Goal: Task Accomplishment & Management: Use online tool/utility

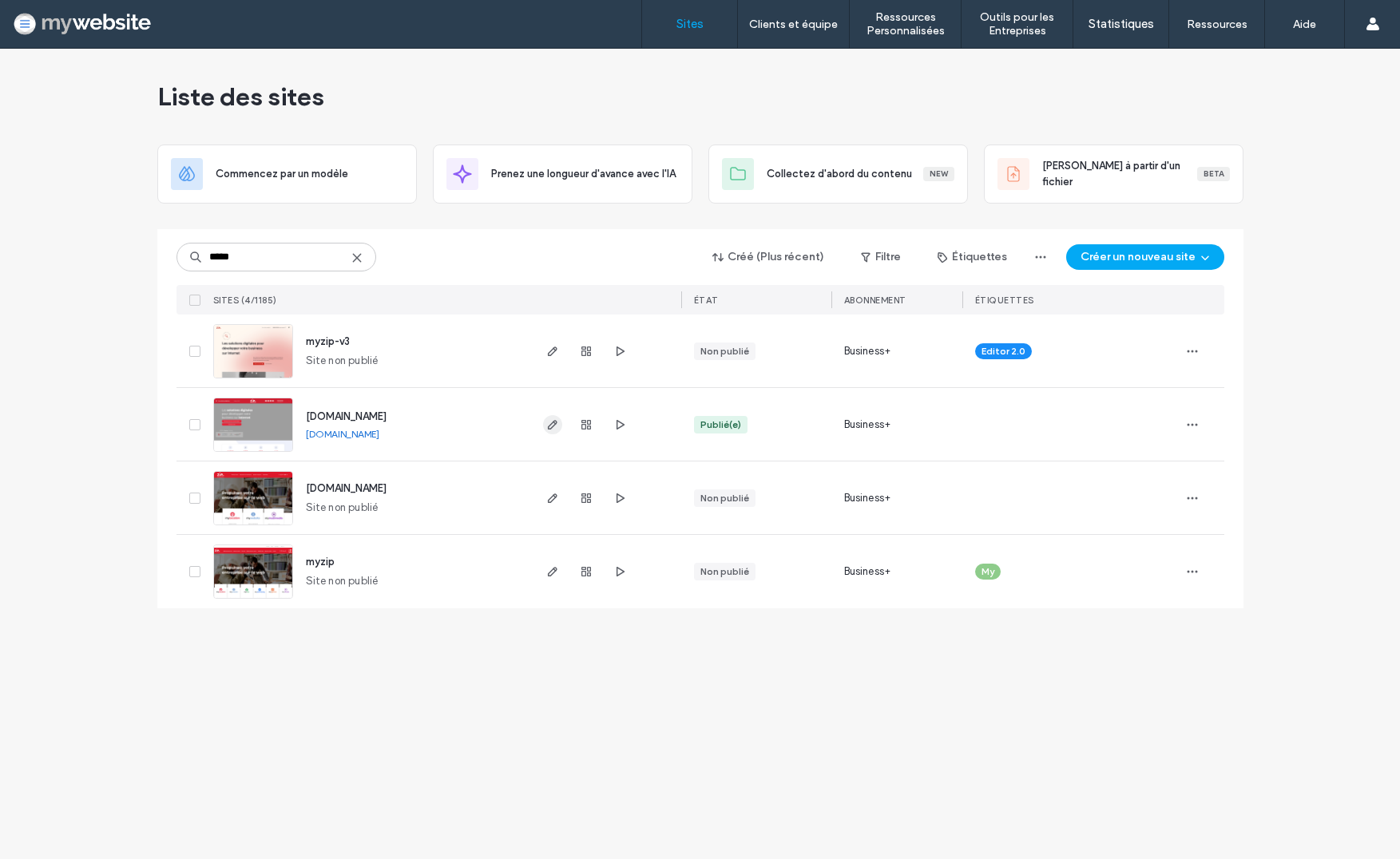
type input "*****"
click at [553, 426] on icon "button" at bounding box center [552, 424] width 12 height 12
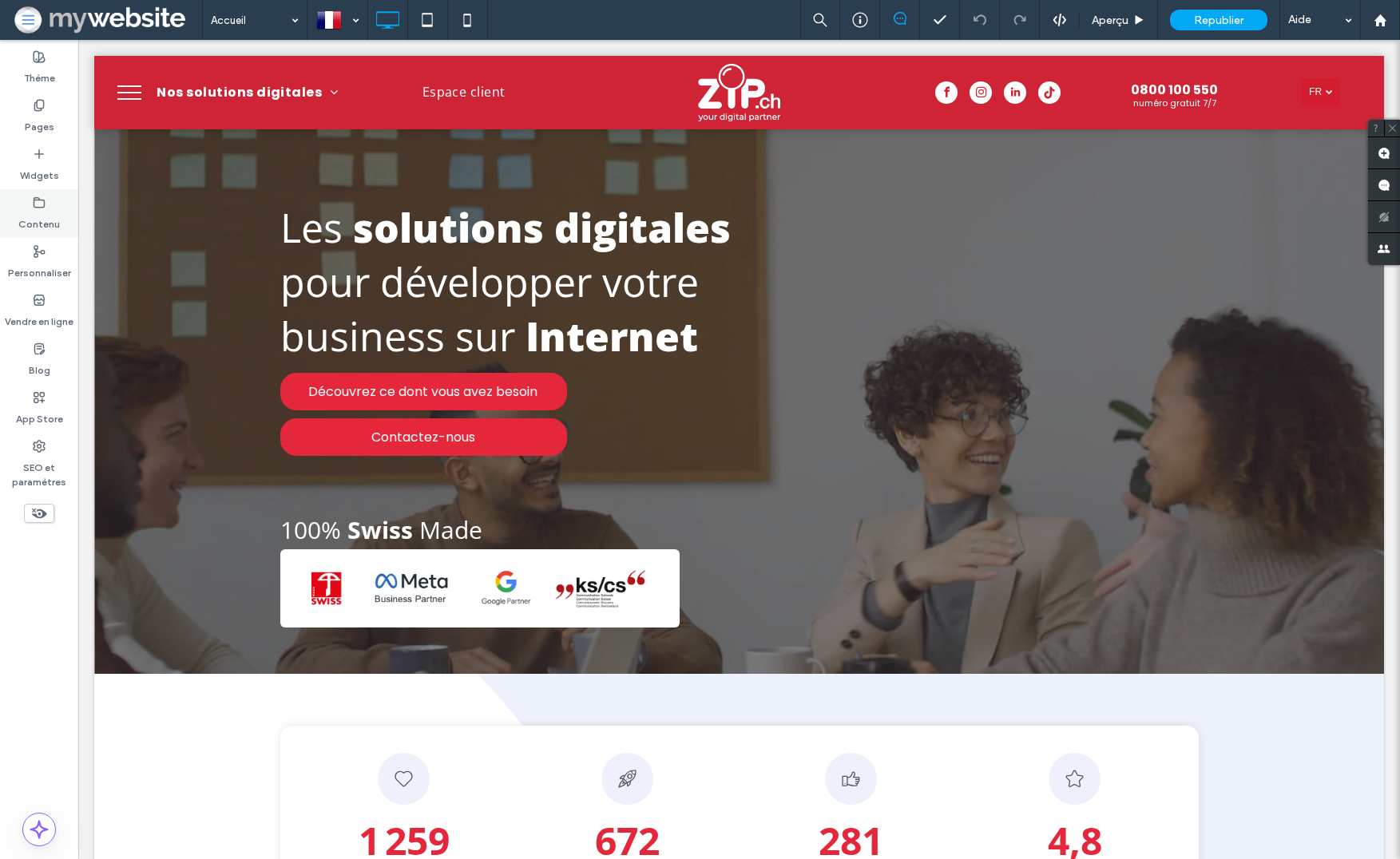
click at [47, 202] on div "Contenu" at bounding box center [39, 213] width 79 height 49
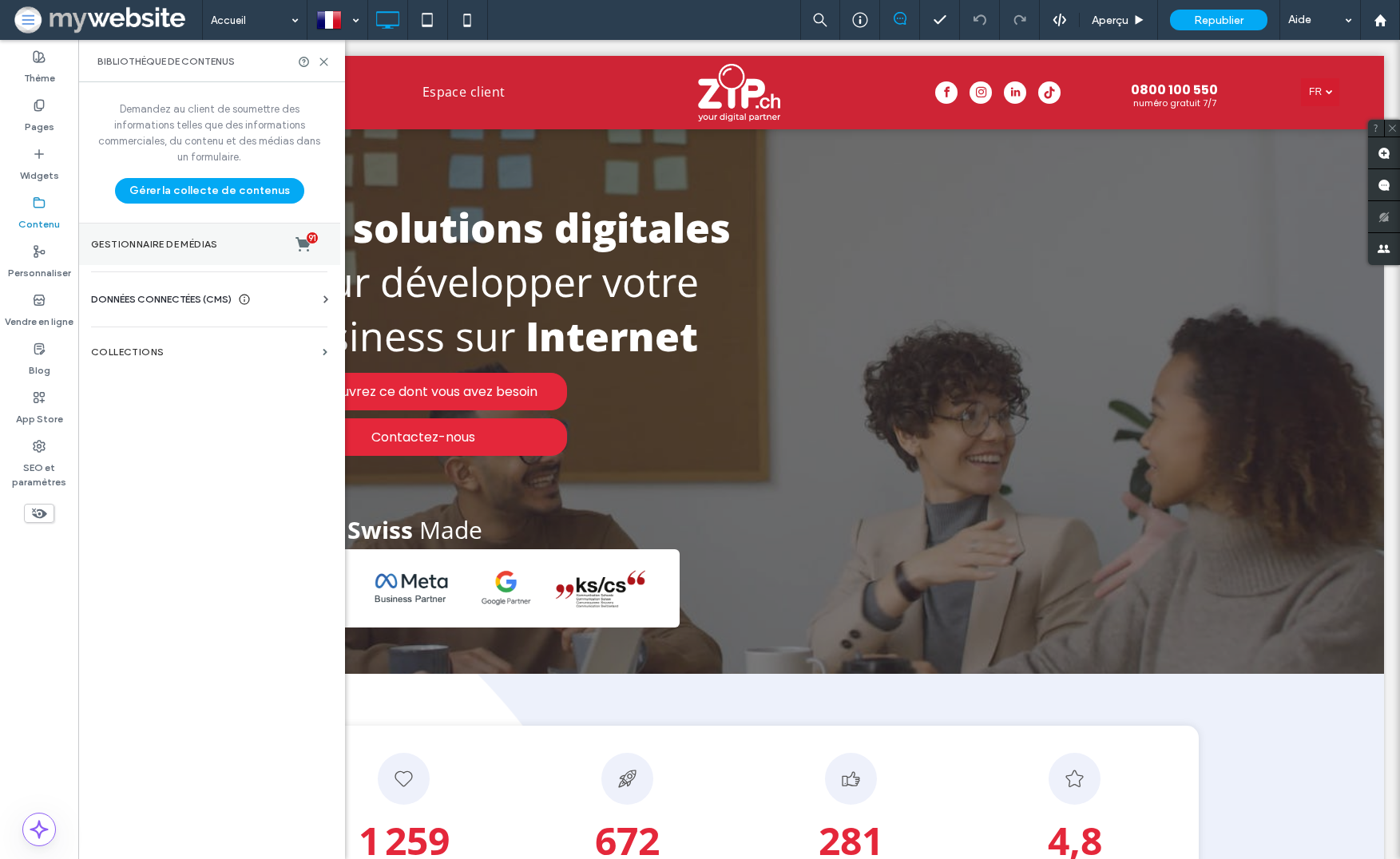
click at [206, 250] on label "Gestionnaire de médias 91" at bounding box center [209, 244] width 236 height 16
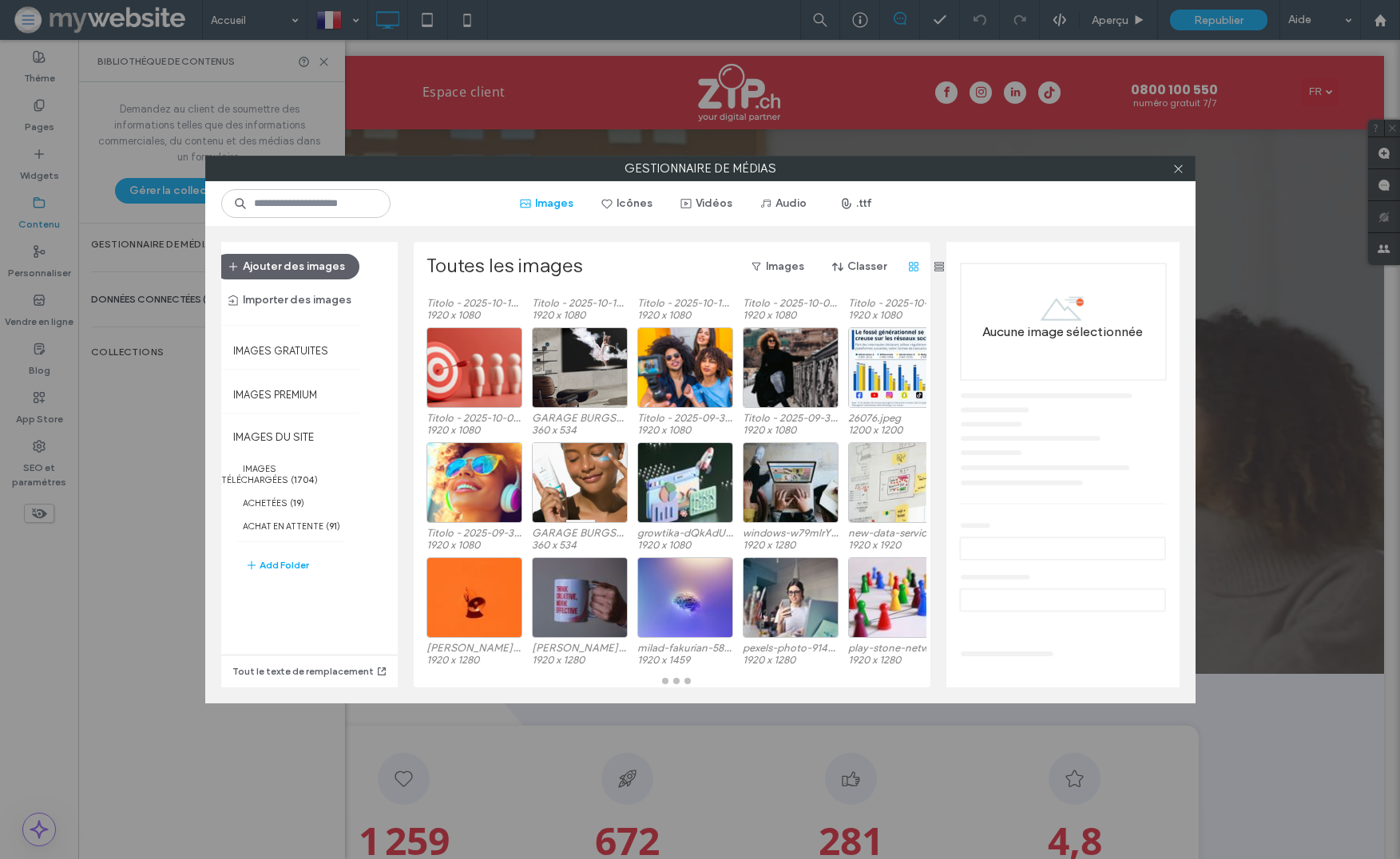
scroll to position [113, 0]
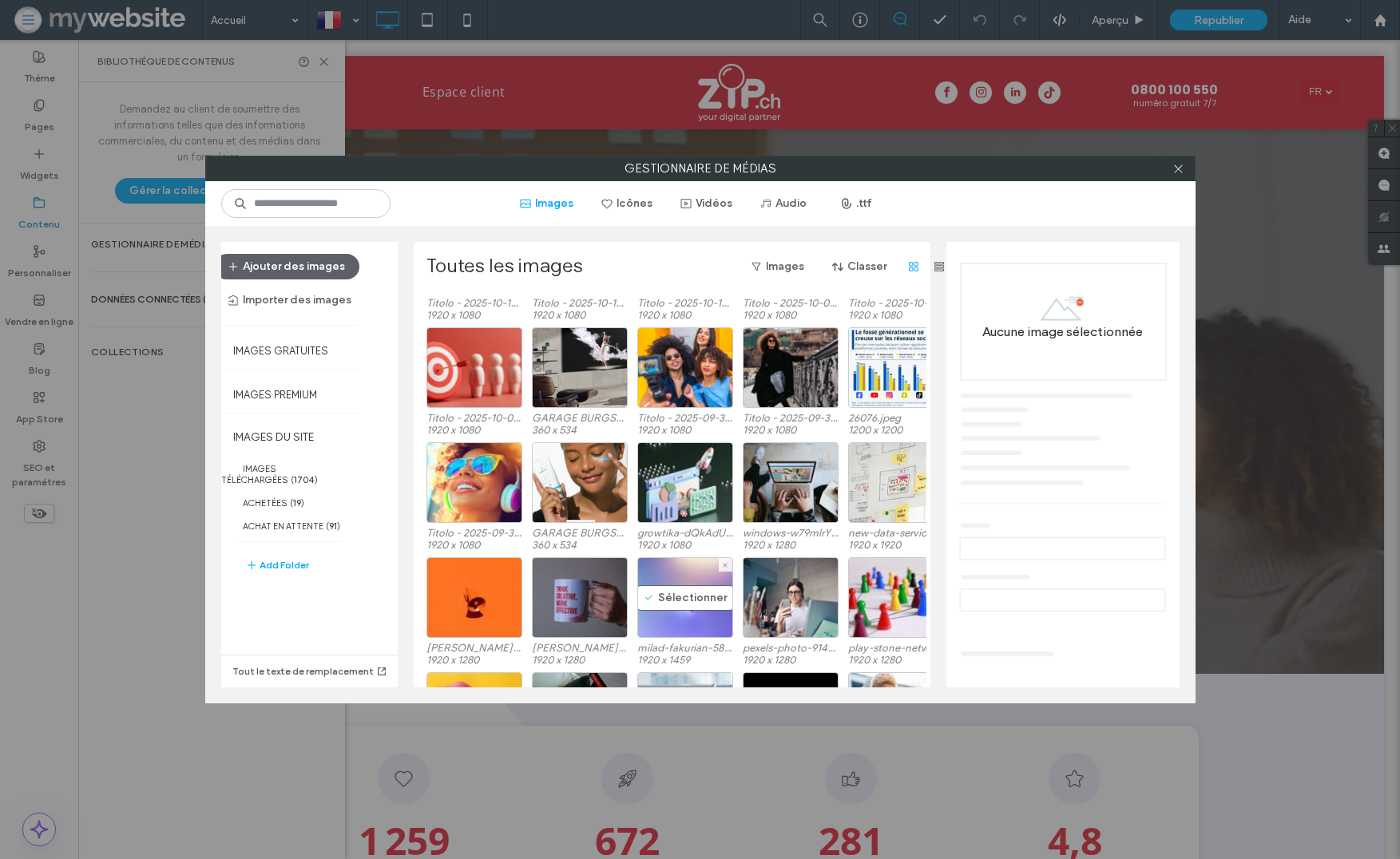
click at [681, 611] on div "Sélectionner" at bounding box center [685, 598] width 96 height 81
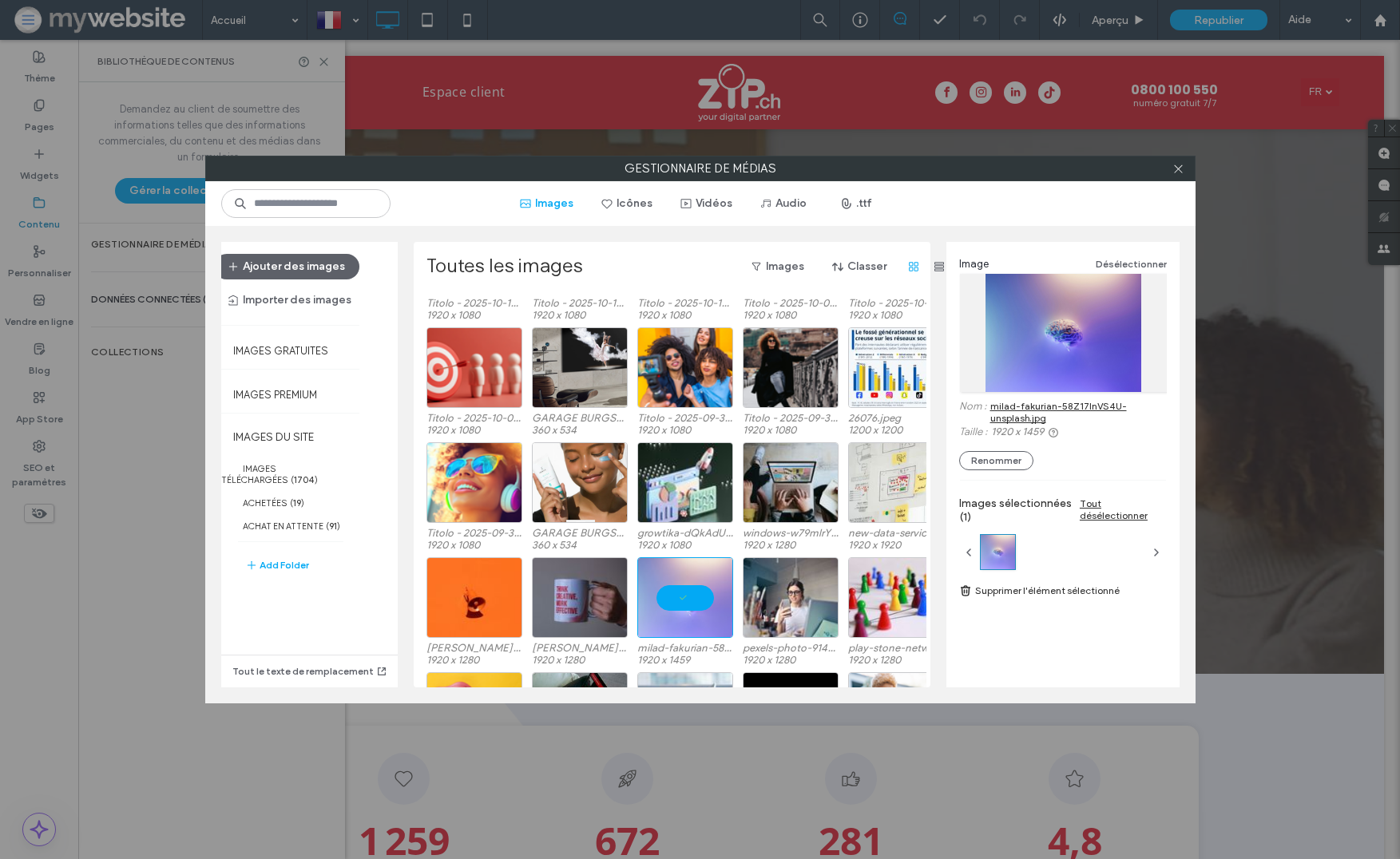
click at [1011, 407] on link "milad-fakurian-58Z17lnVS4U-unsplash.jpg" at bounding box center [1079, 412] width 177 height 24
